Goal: Find specific page/section

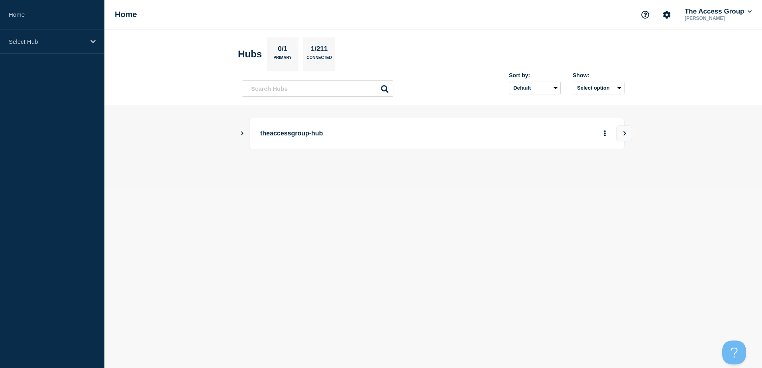
drag, startPoint x: 0, startPoint y: 0, endPoint x: 415, endPoint y: 252, distance: 485.7
click at [415, 252] on body "Home Select Hub Home The Access Group [PERSON_NAME] Hubs 0/1 Primary 1/211 Conn…" at bounding box center [381, 184] width 762 height 368
drag, startPoint x: 55, startPoint y: 1, endPoint x: 34, endPoint y: 39, distance: 43.0
click at [34, 39] on p "Select Hub" at bounding box center [47, 41] width 77 height 7
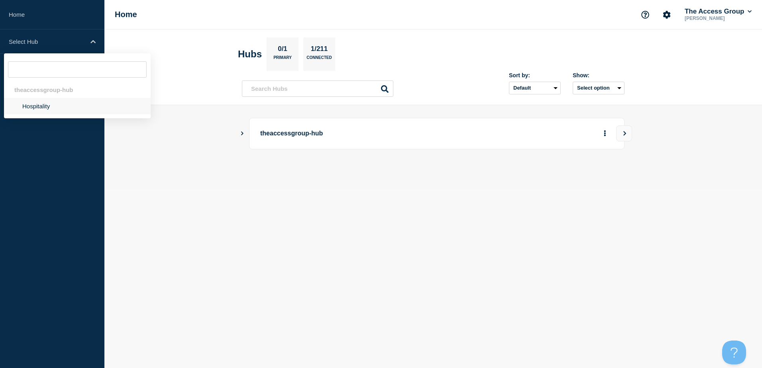
click at [28, 100] on li "Hospitality" at bounding box center [77, 106] width 147 height 16
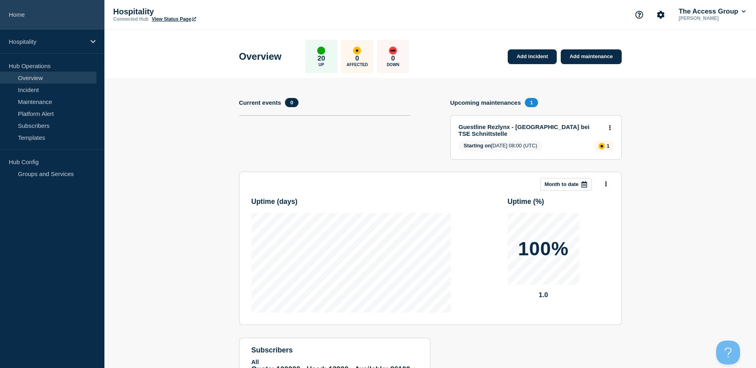
drag, startPoint x: 580, startPoint y: 1, endPoint x: 63, endPoint y: 5, distance: 516.5
click at [152, 47] on header "Overview 20 Up 0 Affected 0 Down Add incident Add maintenance" at bounding box center [430, 53] width 652 height 49
click at [687, 45] on header "Overview 20 Up 0 Affected 0 Down Add incident Add maintenance" at bounding box center [430, 53] width 652 height 49
click at [475, 39] on div "Overview 20 Up 0 Affected 0 Down Add incident Add maintenance" at bounding box center [430, 53] width 401 height 49
click at [464, 32] on div "Overview 20 Up 0 Affected 0 Down Add incident Add maintenance" at bounding box center [430, 53] width 401 height 49
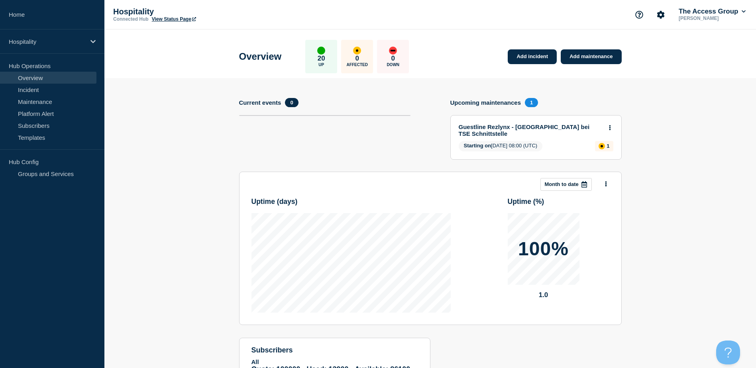
click at [704, 77] on header "Overview 20 Up 0 Affected 0 Down Add incident Add maintenance" at bounding box center [430, 53] width 652 height 49
click at [704, 76] on header "Overview 20 Up 0 Affected 0 Down Add incident Add maintenance" at bounding box center [430, 53] width 652 height 49
click at [705, 76] on header "Overview 20 Up 0 Affected 0 Down Add incident Add maintenance" at bounding box center [430, 53] width 652 height 49
drag, startPoint x: 528, startPoint y: 0, endPoint x: 186, endPoint y: 124, distance: 363.3
click at [186, 124] on section "Add incident Add maintenance Current events 0 Upcoming maintenances 1 Guestline…" at bounding box center [430, 251] width 652 height 346
